Goal: Information Seeking & Learning: Learn about a topic

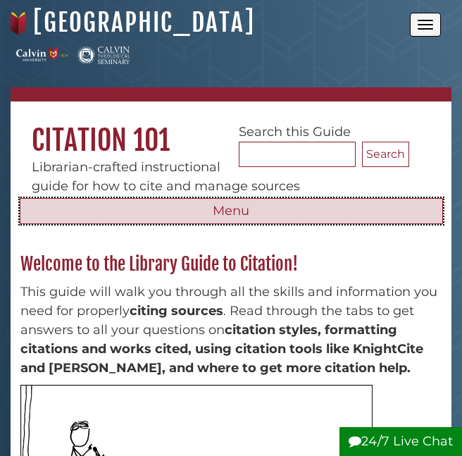
click at [216, 212] on button "Menu" at bounding box center [231, 211] width 423 height 27
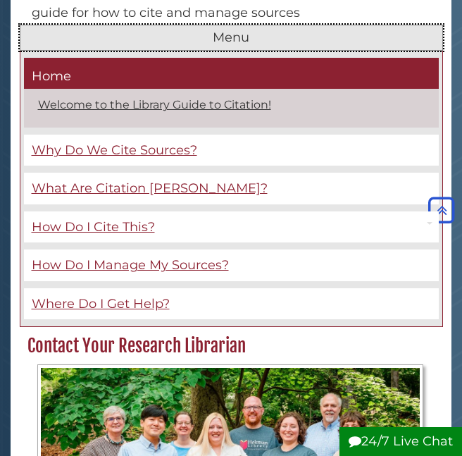
scroll to position [172, 0]
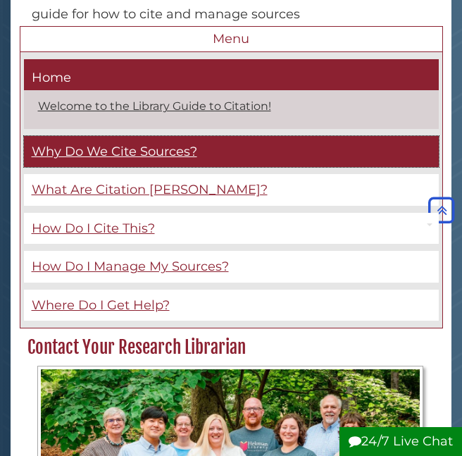
click at [70, 156] on span "Why Do We Cite Sources?" at bounding box center [115, 151] width 166 height 15
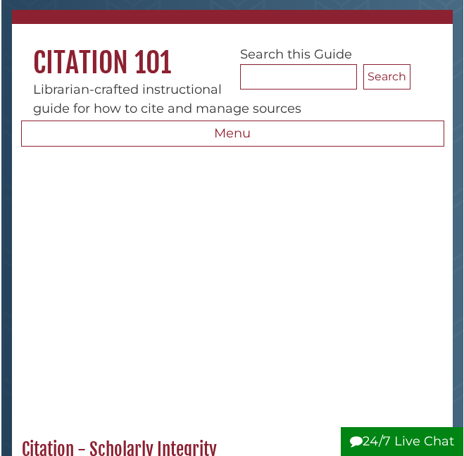
scroll to position [77, 0]
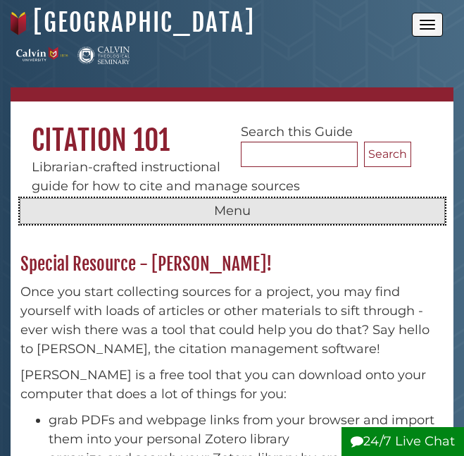
click at [180, 204] on button "Menu" at bounding box center [232, 211] width 425 height 27
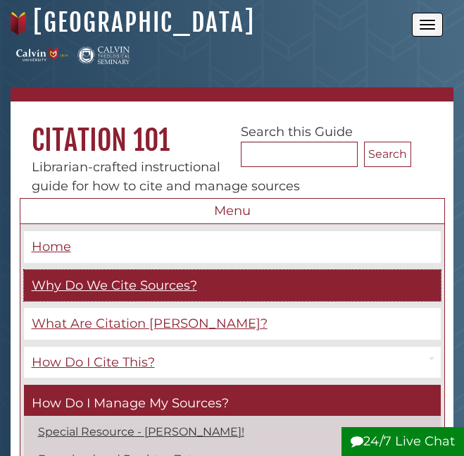
click at [94, 279] on span "Why Do We Cite Sources?" at bounding box center [115, 285] width 166 height 15
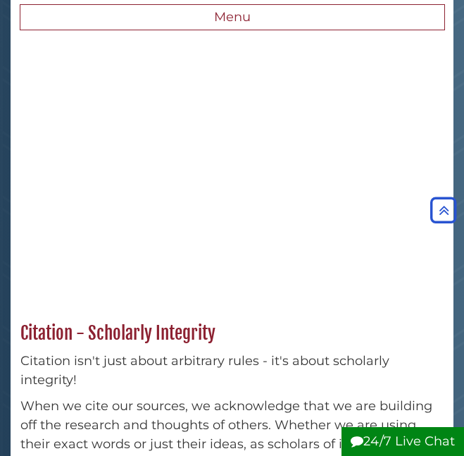
scroll to position [172, 0]
